Goal: Navigation & Orientation: Find specific page/section

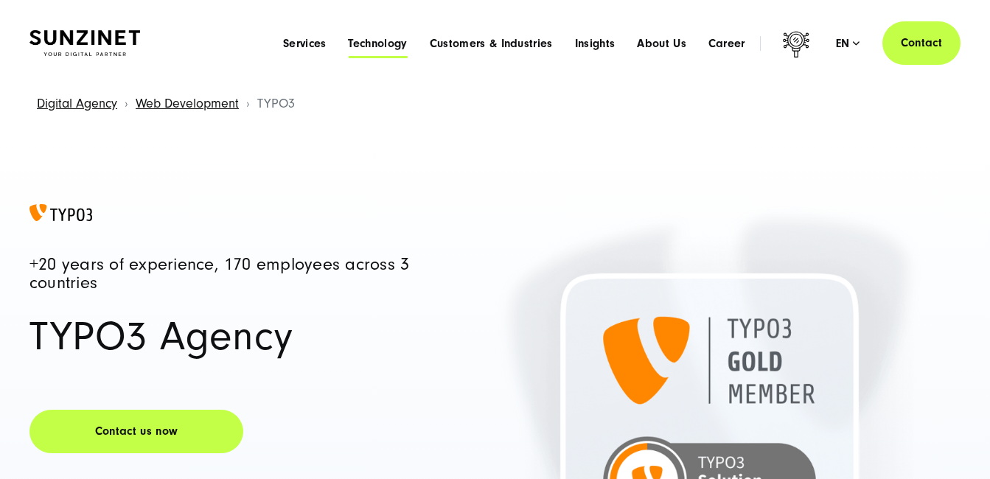
click at [363, 44] on span "Technology" at bounding box center [377, 43] width 59 height 15
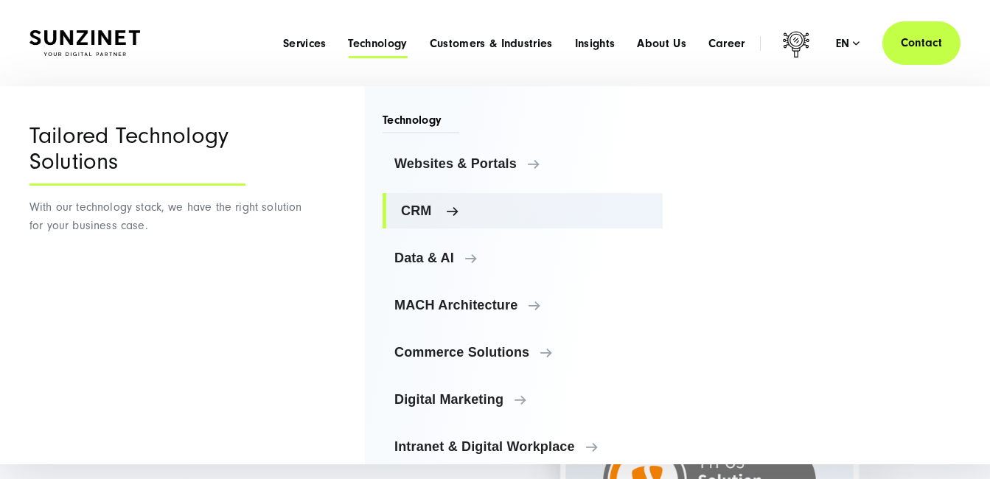
click at [443, 206] on span "CRM" at bounding box center [526, 210] width 250 height 15
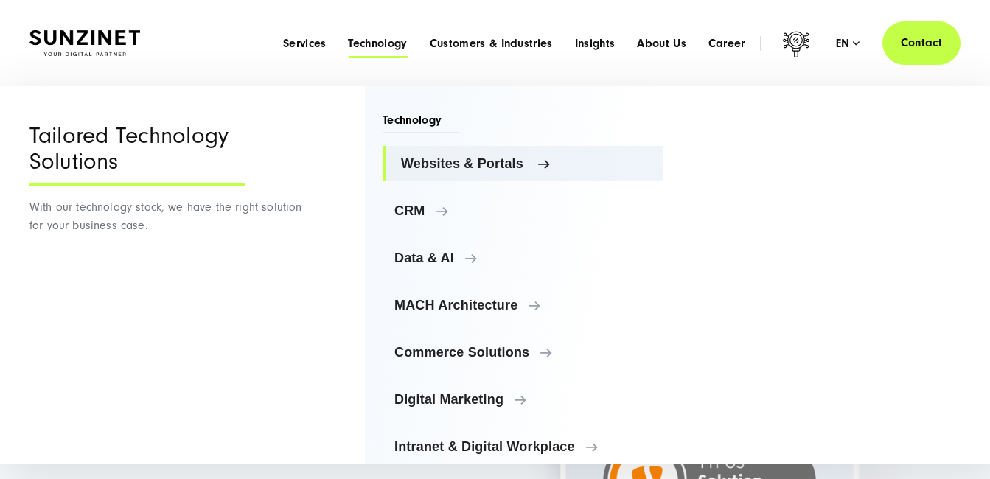
click at [567, 174] on link "Websites & Portals" at bounding box center [522, 163] width 280 height 35
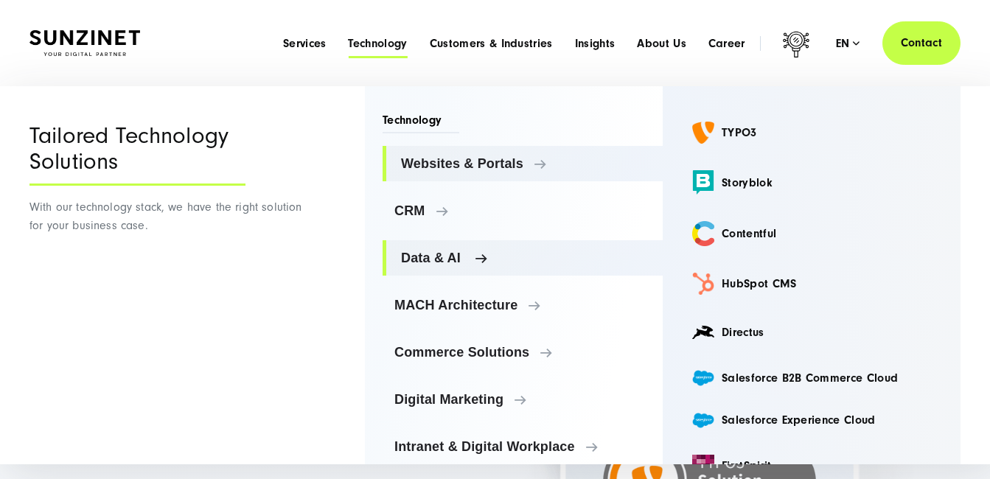
click at [466, 258] on span "Data & AI" at bounding box center [526, 258] width 250 height 15
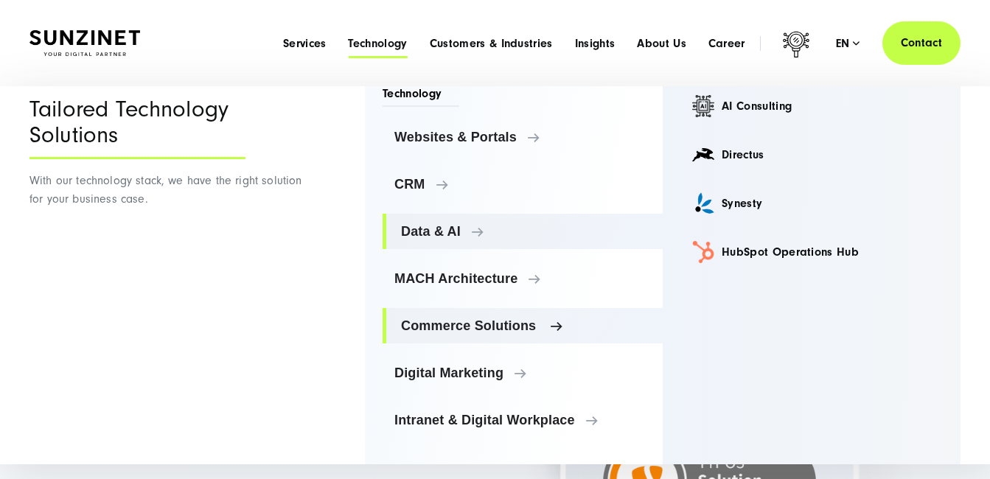
click at [476, 326] on span "Commerce Solutions" at bounding box center [526, 325] width 250 height 15
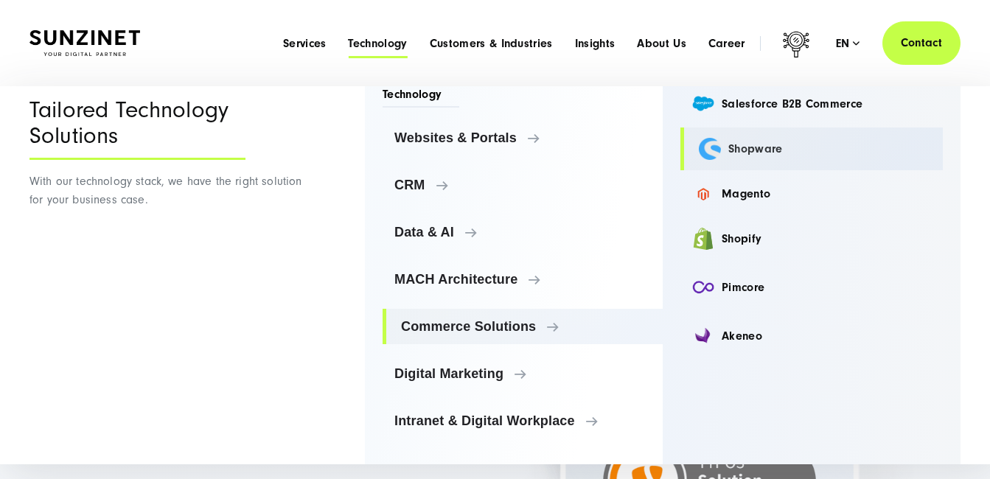
click at [723, 149] on link "Shopware" at bounding box center [811, 148] width 262 height 43
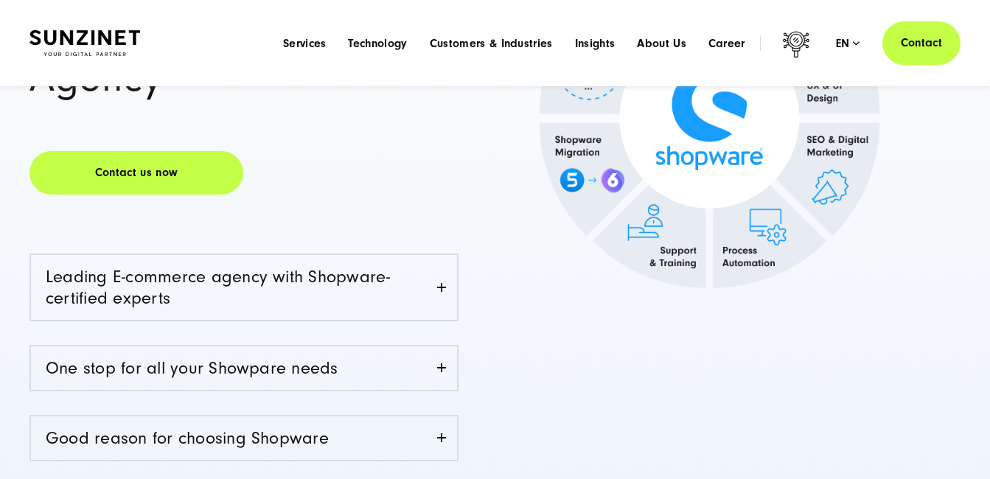
scroll to position [295, 0]
